Goal: Information Seeking & Learning: Find specific fact

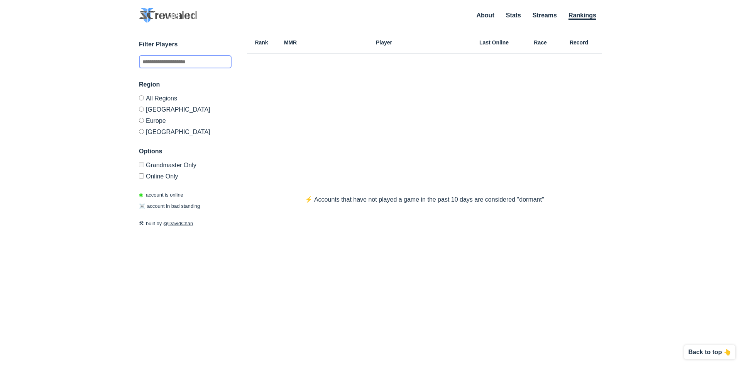
click at [192, 64] on input "text" at bounding box center [185, 61] width 93 height 13
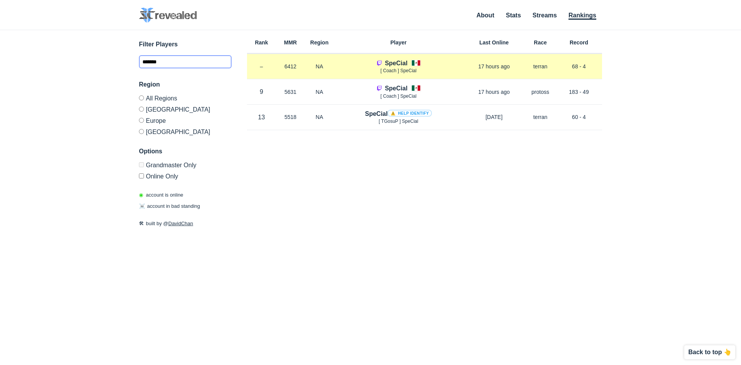
type input "*******"
click at [404, 62] on h4 "SpeCial" at bounding box center [396, 63] width 23 height 9
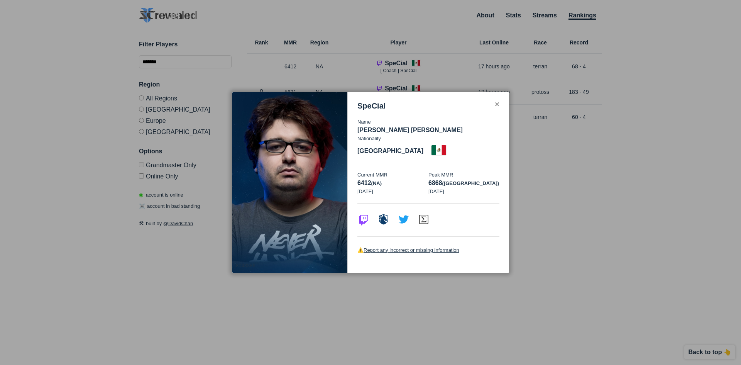
click at [495, 108] on div "✕" at bounding box center [496, 104] width 5 height 6
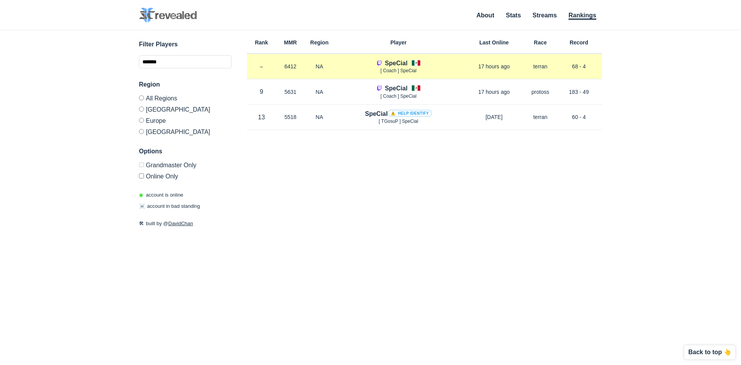
click at [264, 68] on p "–" at bounding box center [261, 67] width 29 height 8
click at [291, 66] on p "6412" at bounding box center [290, 67] width 29 height 8
click at [319, 69] on p "NA" at bounding box center [319, 67] width 29 height 8
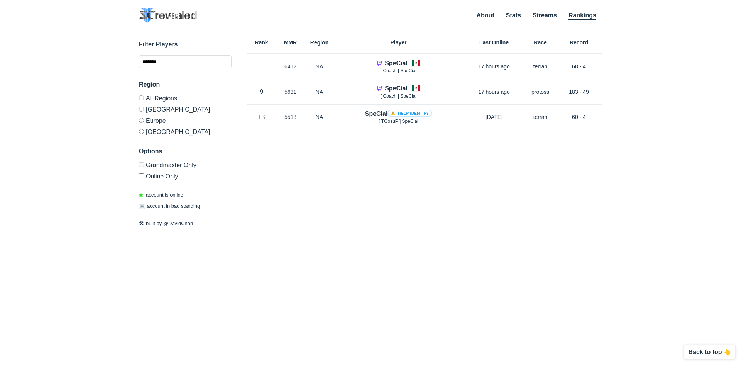
click at [146, 120] on label "Europe" at bounding box center [185, 120] width 93 height 11
